Goal: Task Accomplishment & Management: Use online tool/utility

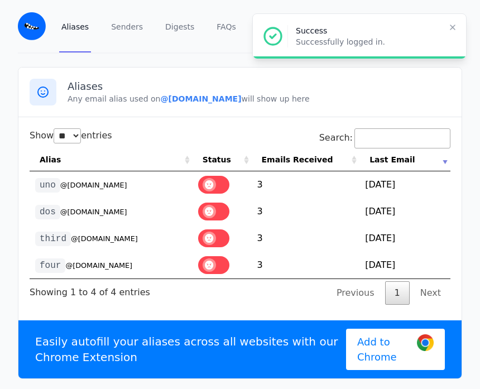
select select "**"
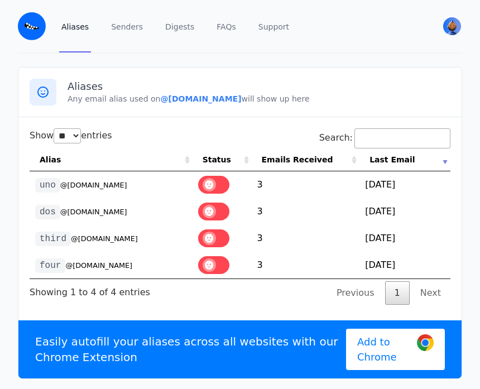
select select "**"
click at [110, 237] on small "@[DOMAIN_NAME]" at bounding box center [104, 239] width 67 height 8
copy tr "third @[DOMAIN_NAME]"
